Goal: Navigation & Orientation: Find specific page/section

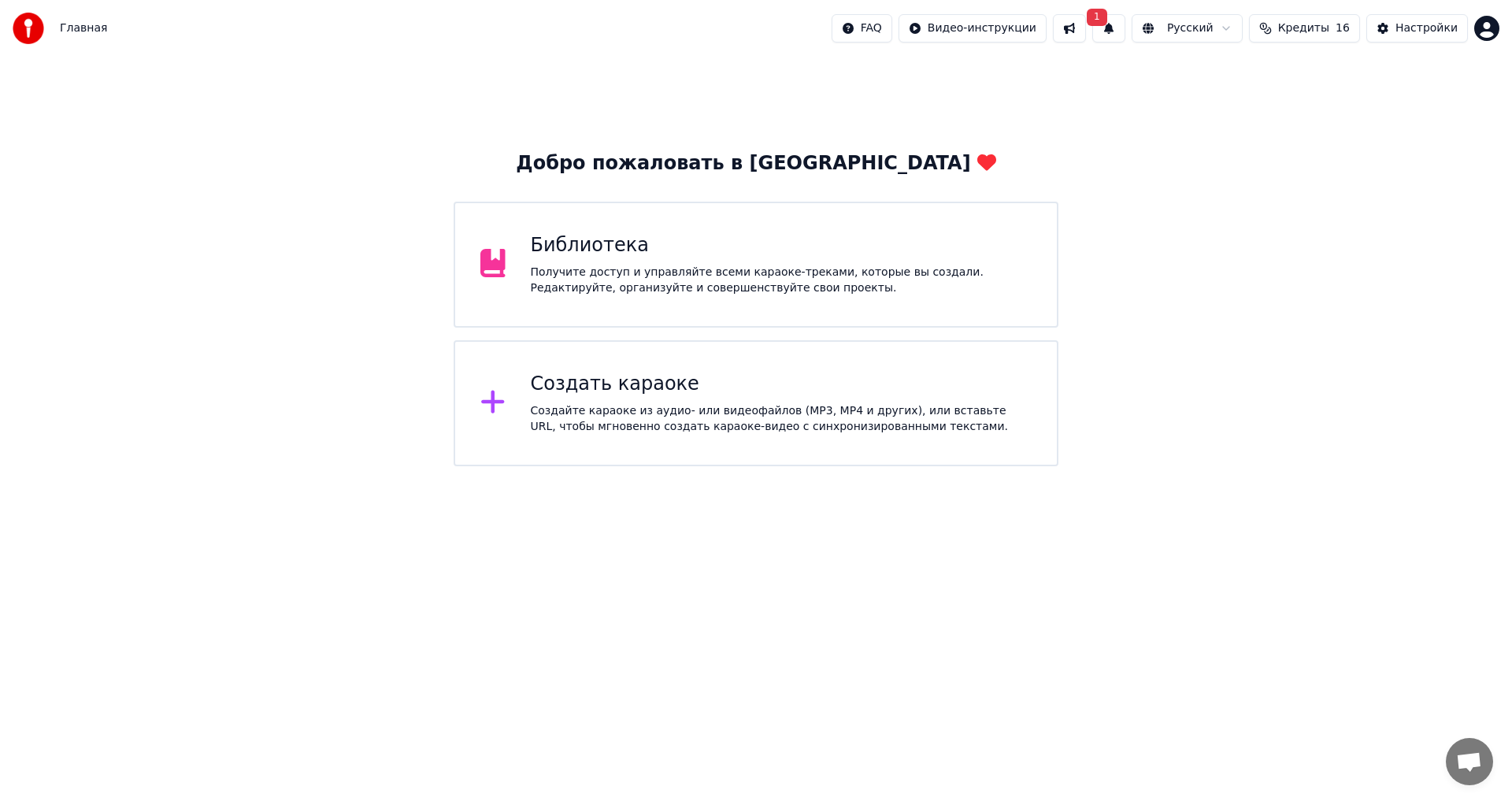
click at [1086, 40] on button at bounding box center [1069, 29] width 33 height 29
click at [1125, 22] on button "1" at bounding box center [1108, 29] width 33 height 29
click at [1225, 87] on button "Обновить" at bounding box center [1247, 78] width 83 height 29
click at [1455, 777] on span "Открытый чат" at bounding box center [1469, 762] width 47 height 47
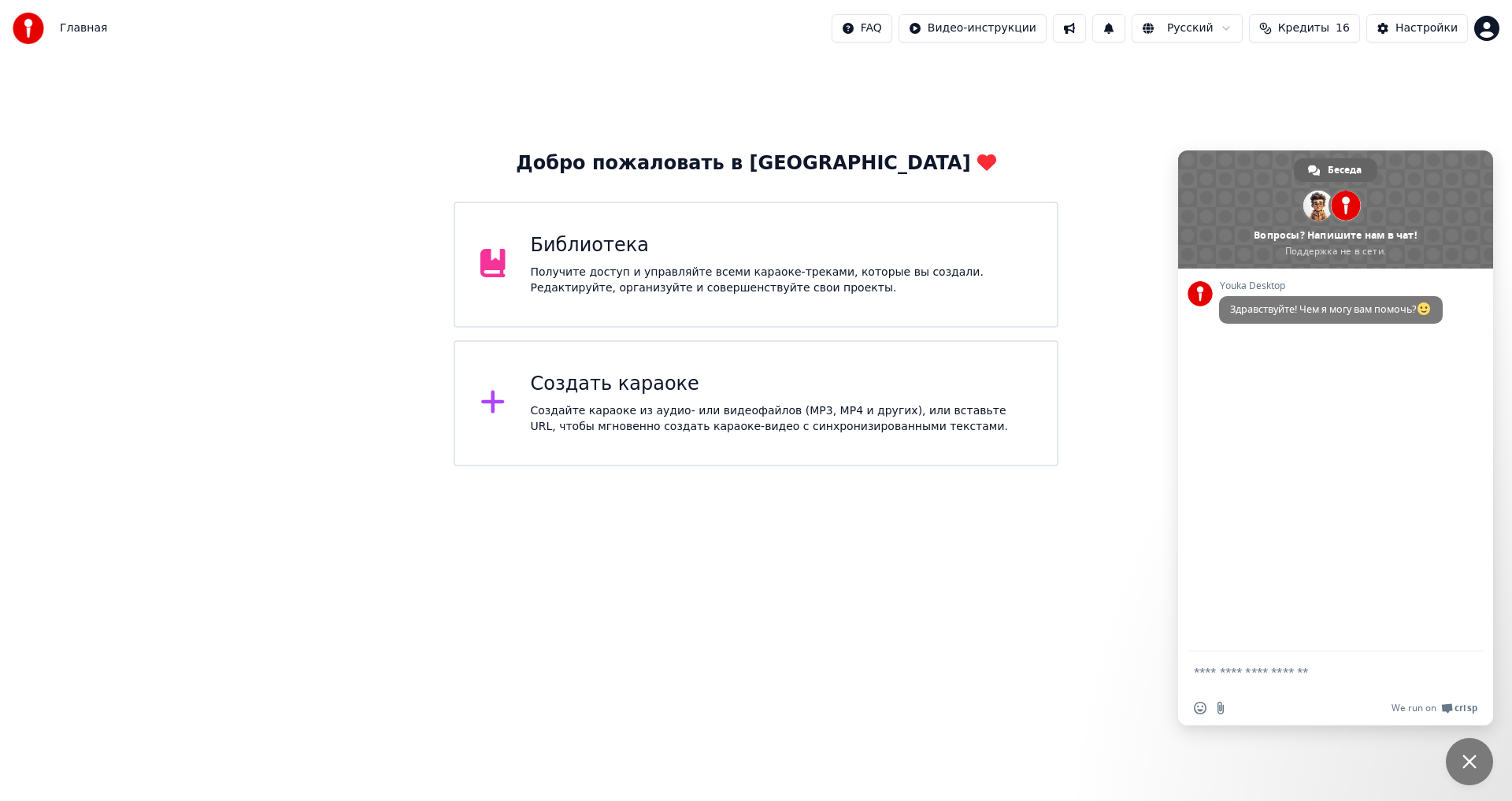
click at [1141, 289] on div "Добро пожаловать в Youka Библиотека Получите доступ и управляйте всеми караоке-…" at bounding box center [756, 261] width 1512 height 409
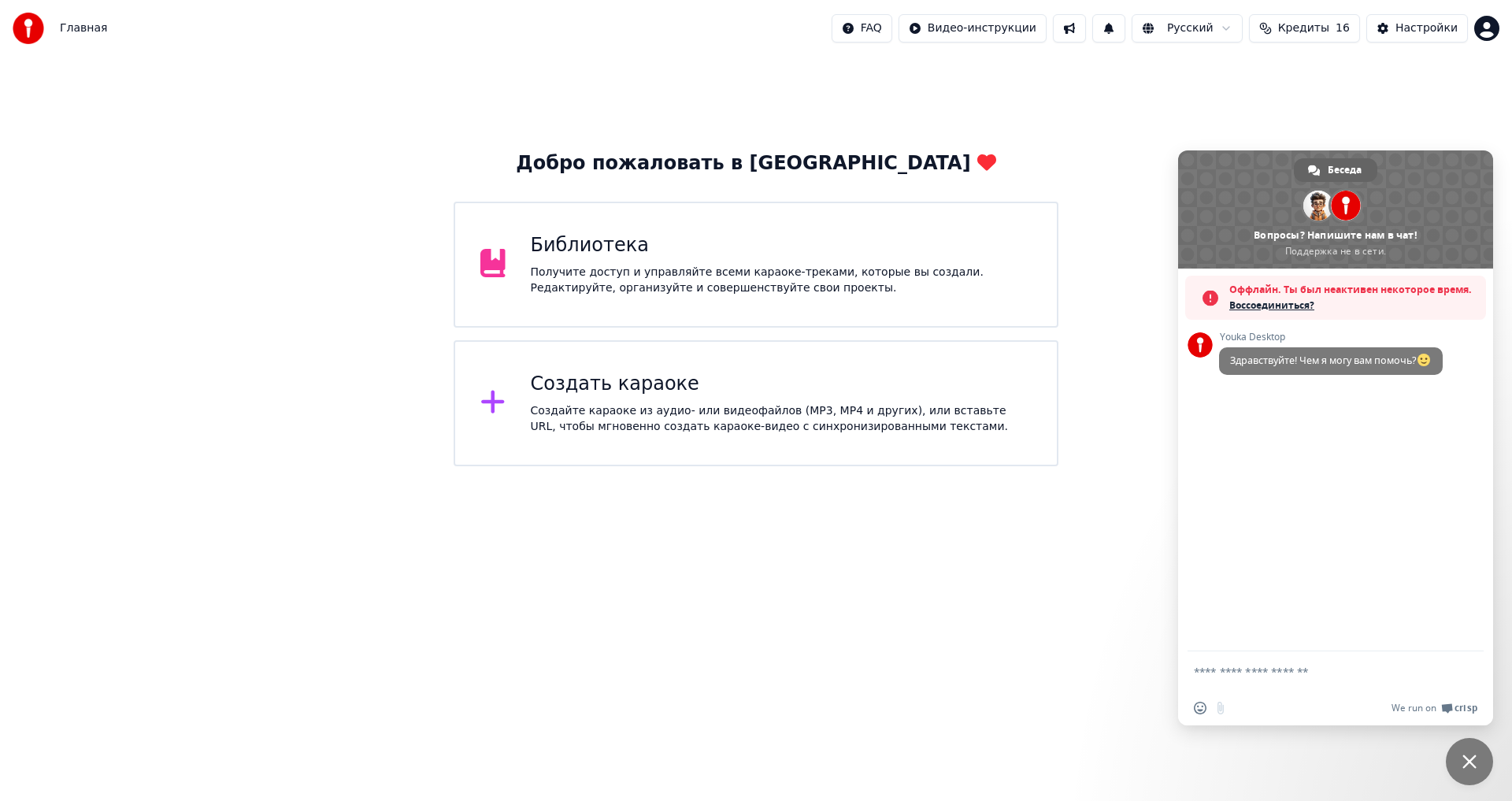
click at [1089, 467] on html "Главная FAQ Видео-инструкции Русский Кредиты 16 Настройки Добро пожаловать в Yo…" at bounding box center [756, 233] width 1512 height 467
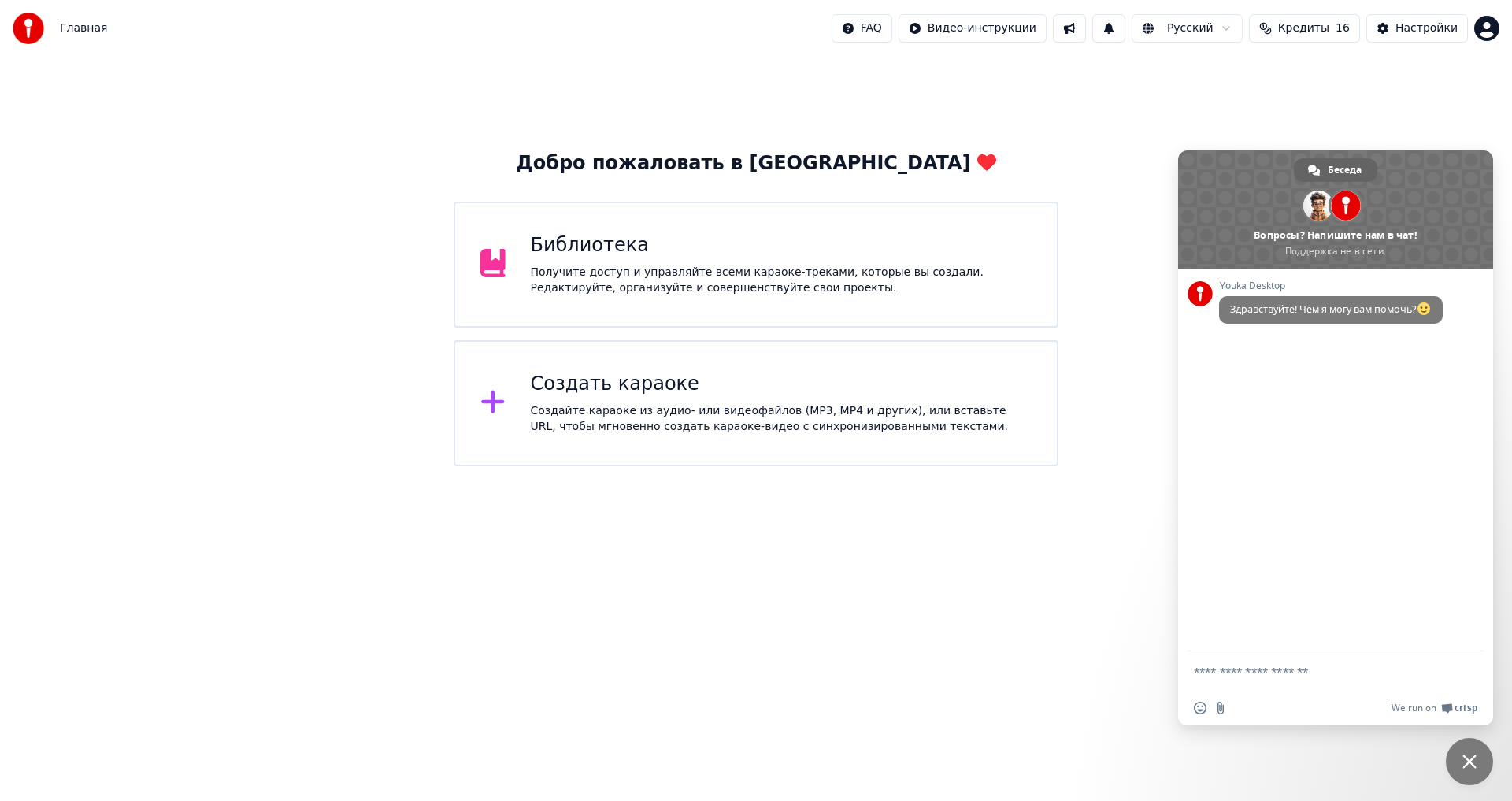
click at [1301, 101] on div "Добро пожаловать в Youka Библиотека Получите доступ и управляйте всеми караоке-…" at bounding box center [756, 261] width 1512 height 409
click at [1468, 98] on div "Добро пожаловать в Youka Библиотека Получите доступ и управляйте всеми караоке-…" at bounding box center [756, 261] width 1512 height 409
click at [1479, 769] on span "Закрыть чат" at bounding box center [1469, 762] width 47 height 47
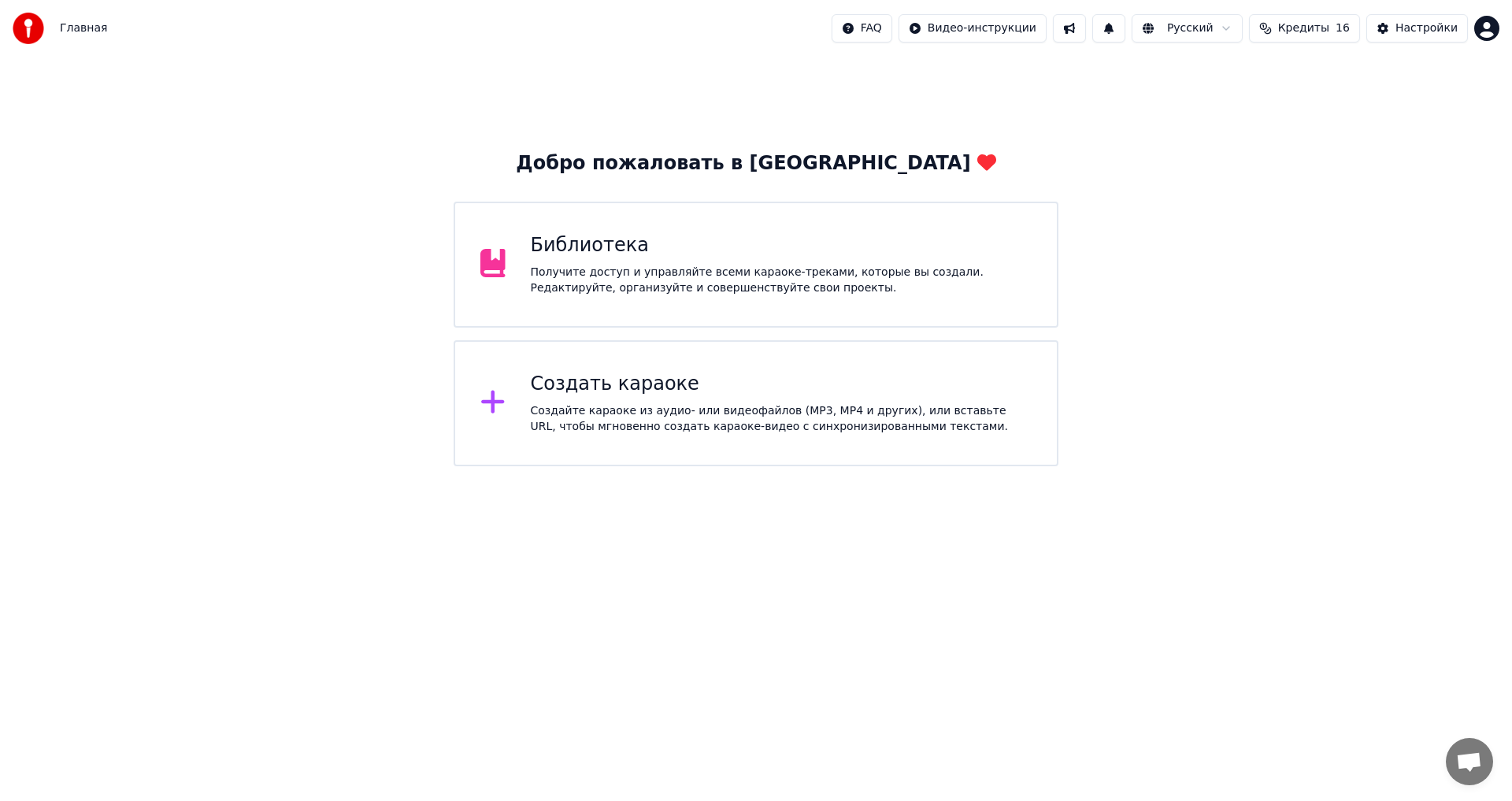
click at [1324, 467] on html "Главная FAQ Видео-инструкции Русский Кредиты 16 Настройки Добро пожаловать в Yo…" at bounding box center [756, 233] width 1512 height 467
